Goal: Task Accomplishment & Management: Manage account settings

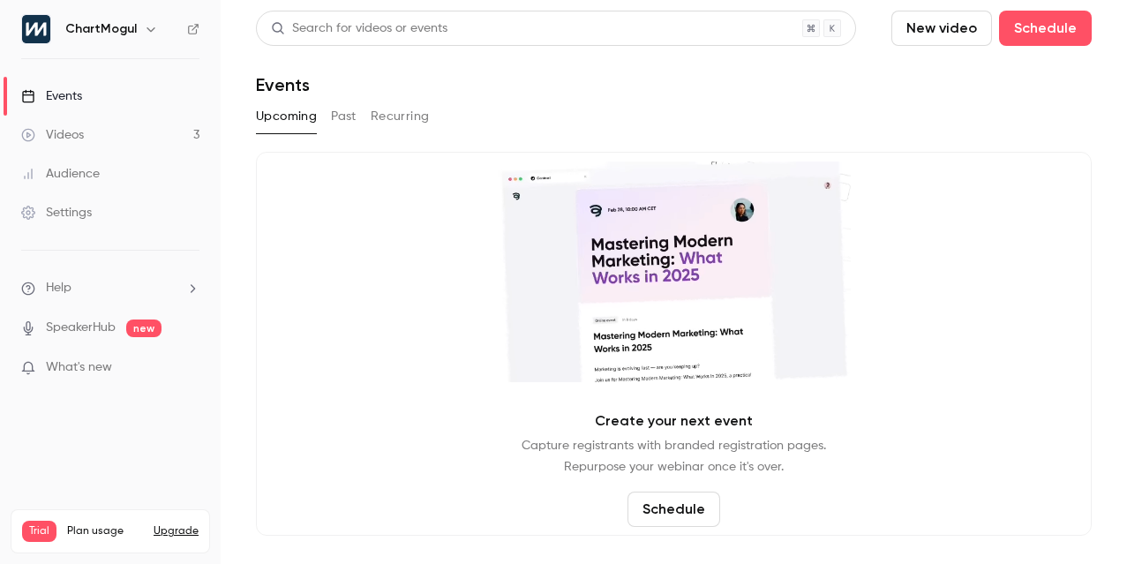
click at [37, 240] on ul "Events Videos 3 Audience Settings" at bounding box center [110, 154] width 221 height 191
click at [69, 197] on link "Settings" at bounding box center [110, 212] width 221 height 39
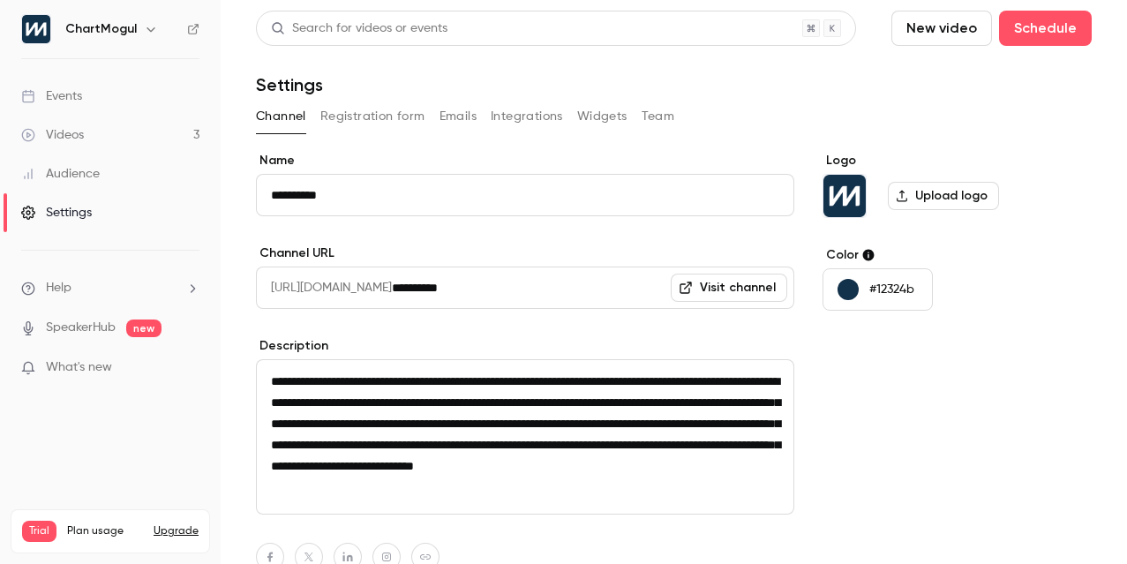
click at [532, 116] on button "Integrations" at bounding box center [527, 116] width 72 height 28
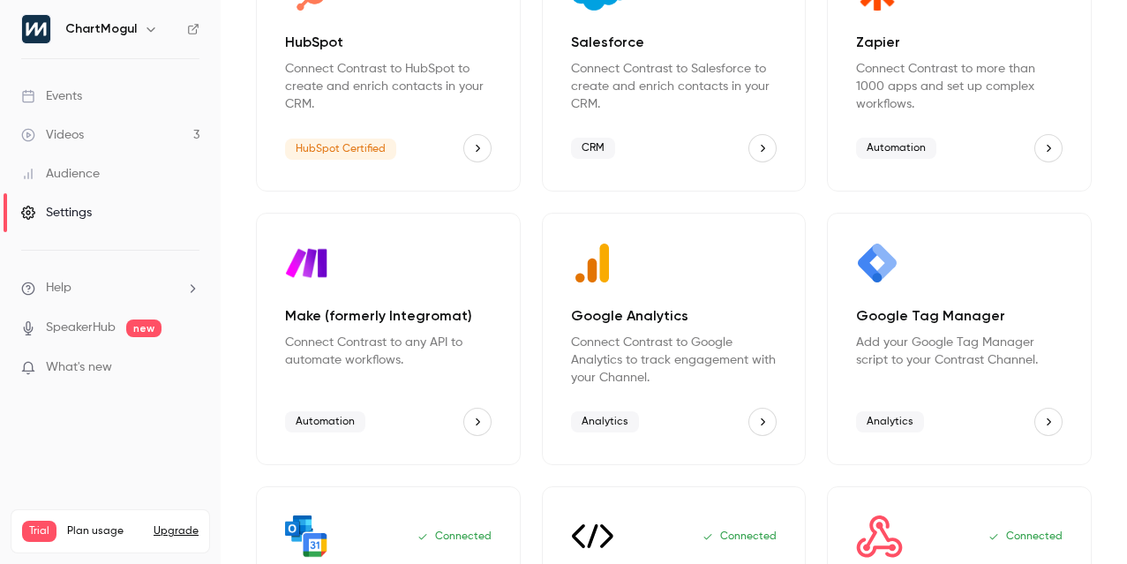
scroll to position [380, 0]
